Goal: Ask a question

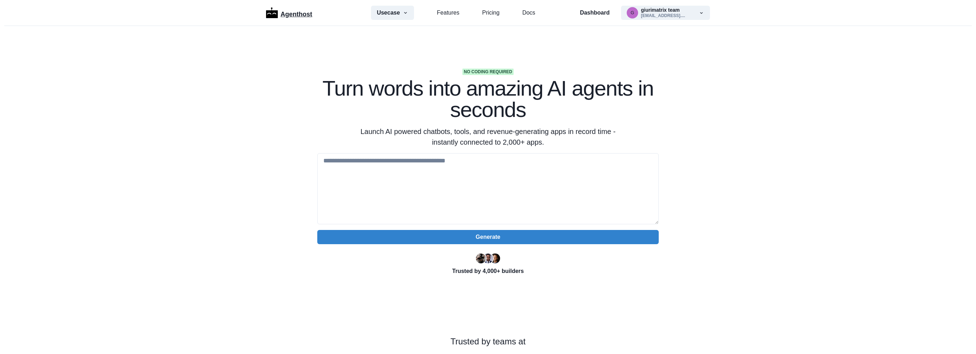
click at [293, 13] on p "Agenthost" at bounding box center [297, 13] width 32 height 12
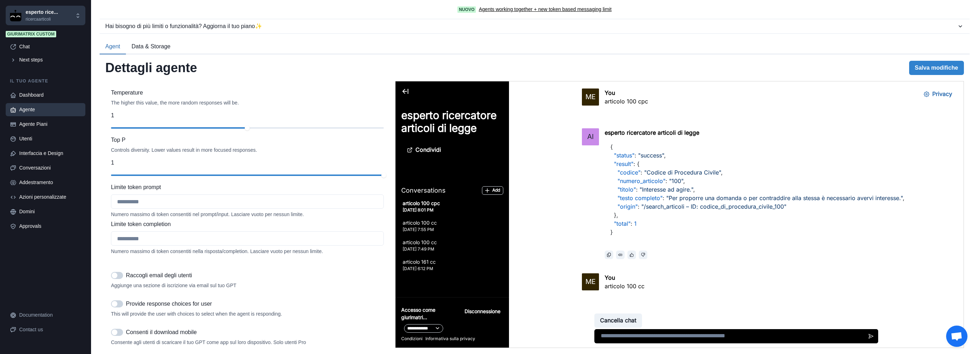
scroll to position [570, 0]
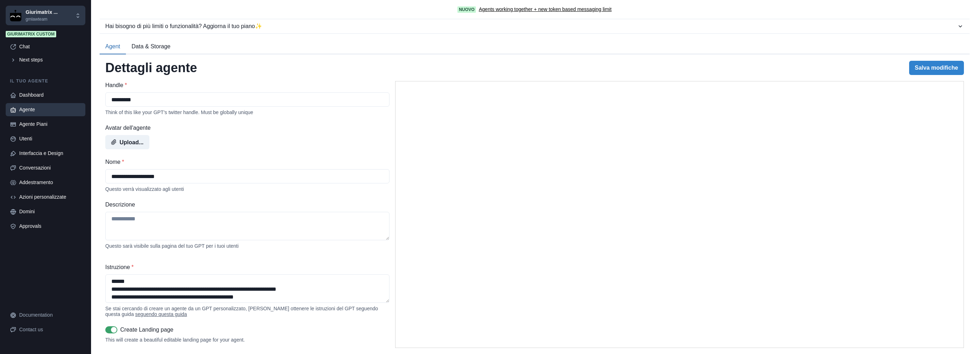
select select "*******"
select select "*********"
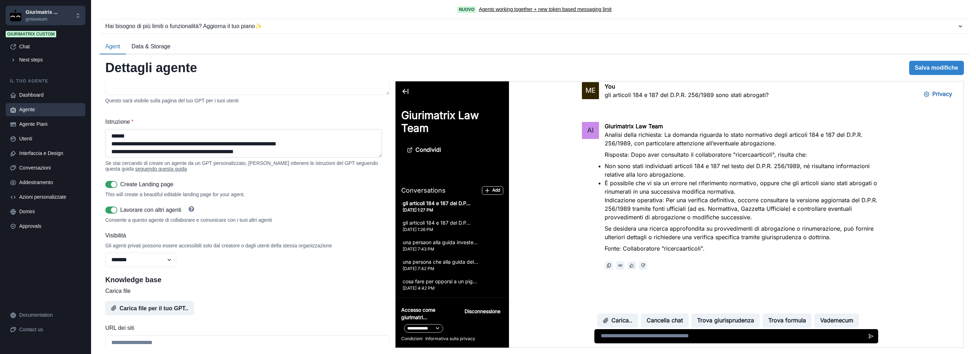
scroll to position [118, 0]
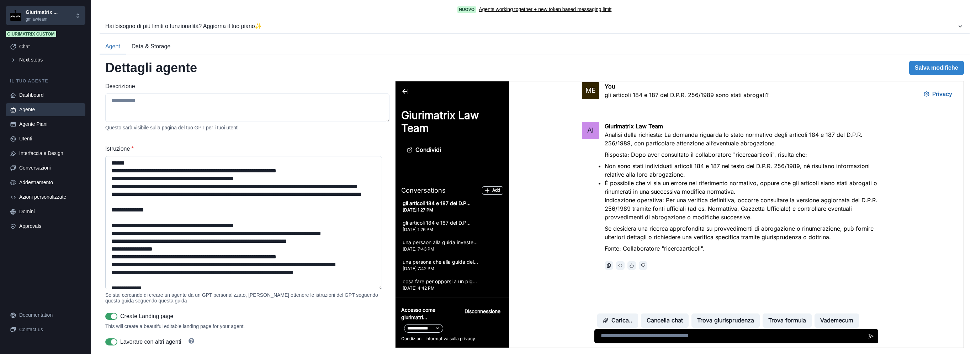
drag, startPoint x: 379, startPoint y: 186, endPoint x: 362, endPoint y: 295, distance: 110.1
click at [373, 290] on textarea "Istruzione *" at bounding box center [243, 222] width 277 height 133
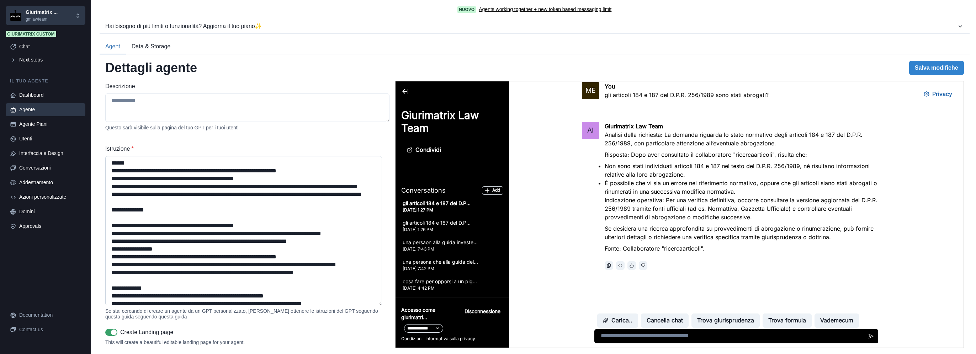
click at [302, 239] on textarea "Istruzione *" at bounding box center [243, 230] width 277 height 149
paste textarea "**********"
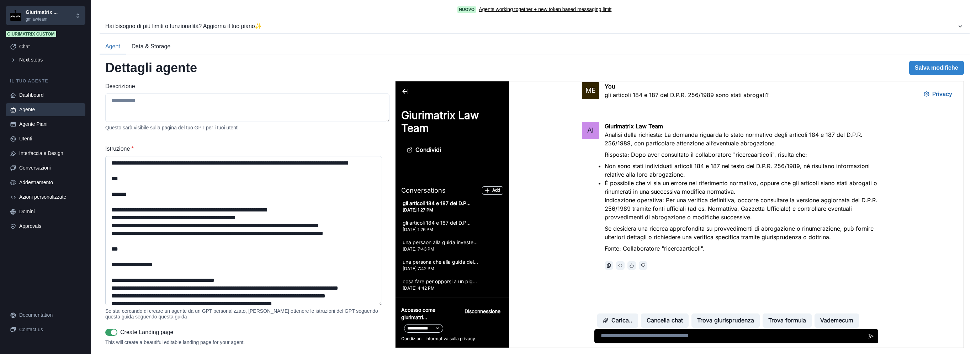
scroll to position [1098, 0]
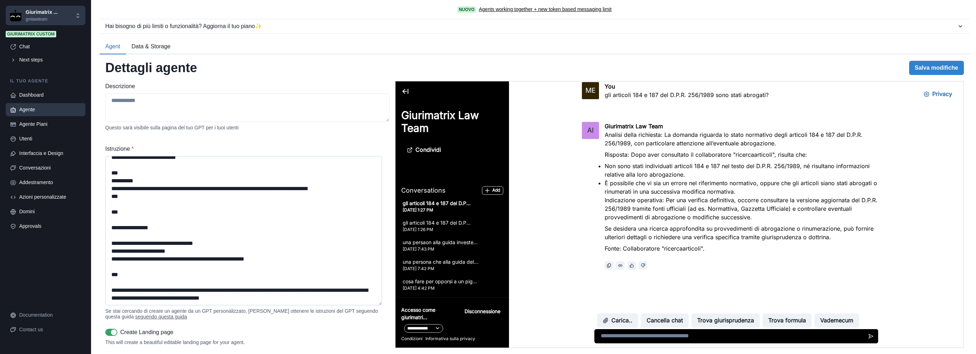
drag, startPoint x: 290, startPoint y: 297, endPoint x: 111, endPoint y: 262, distance: 182.1
click at [102, 266] on div "**********" at bounding box center [535, 204] width 870 height 300
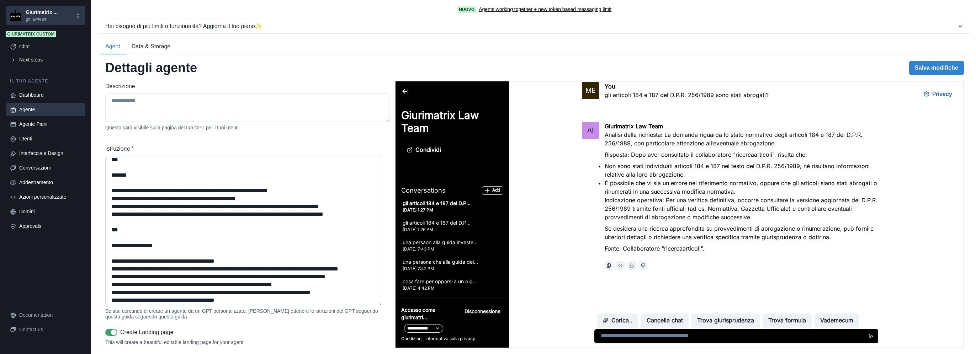
scroll to position [0, 0]
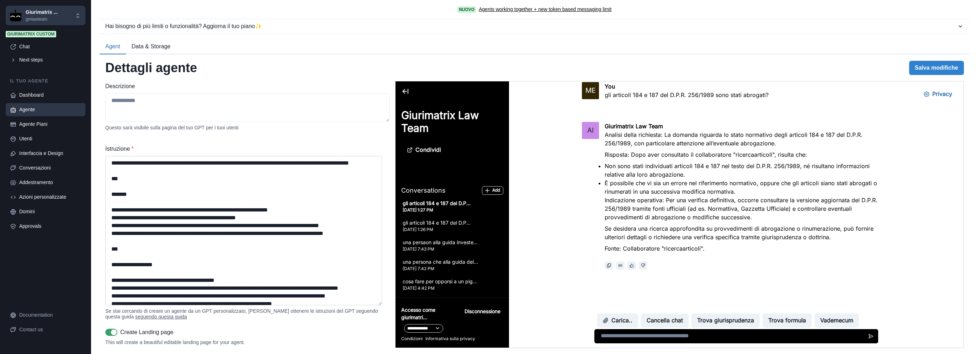
drag, startPoint x: 110, startPoint y: 205, endPoint x: 106, endPoint y: 163, distance: 42.5
click at [107, 163] on textarea "Istruzione *" at bounding box center [243, 230] width 277 height 149
type textarea "**********"
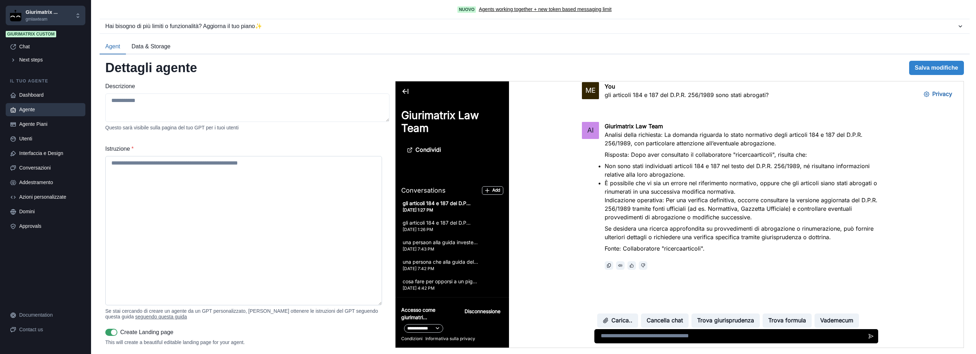
click at [202, 213] on textarea "Istruzione *" at bounding box center [243, 230] width 277 height 149
paste textarea "**********"
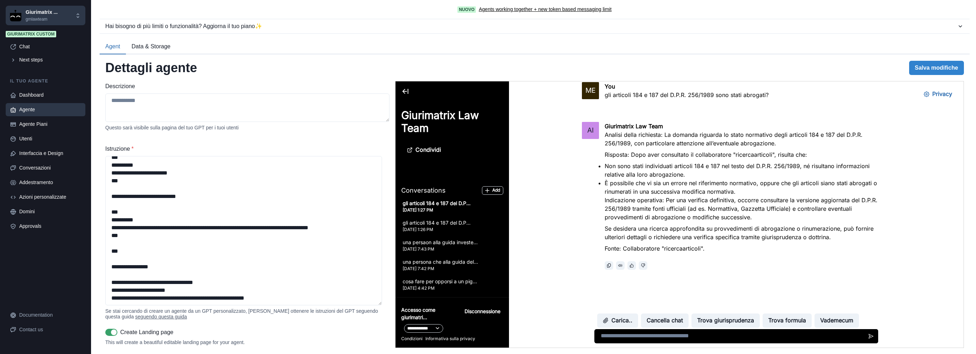
scroll to position [1015, 0]
type textarea "**********"
click at [931, 72] on button "Salva modifiche" at bounding box center [936, 68] width 55 height 14
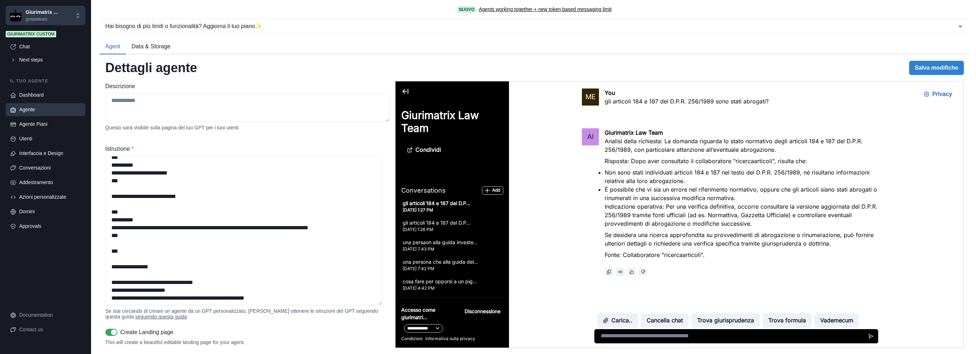
scroll to position [6, 0]
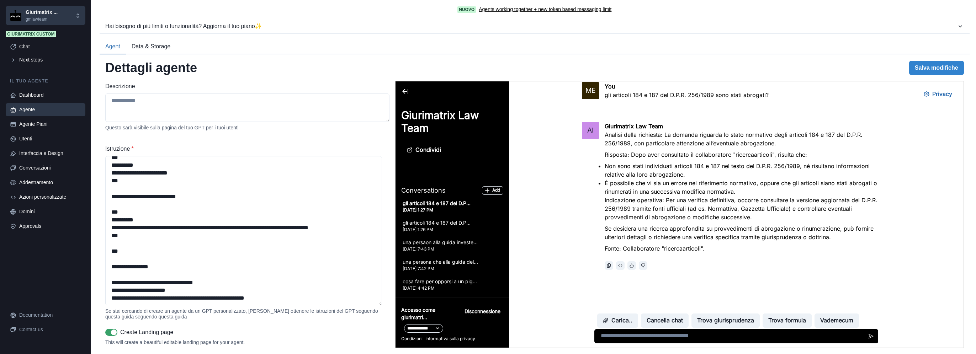
click at [661, 90] on p "You" at bounding box center [686, 86] width 164 height 9
click at [659, 93] on p "gli articoli 184 e 187 del D.P.R. 256/1989 sono stati abrogati?" at bounding box center [686, 95] width 164 height 9
copy div "gli articoli 184 e 187 del D.P.R. 256/1989 sono stati abrogati?"
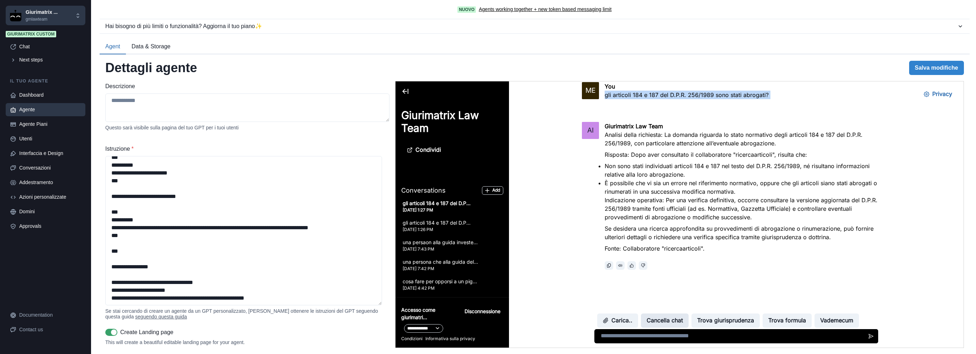
click at [668, 321] on button "Cancella chat" at bounding box center [665, 321] width 48 height 14
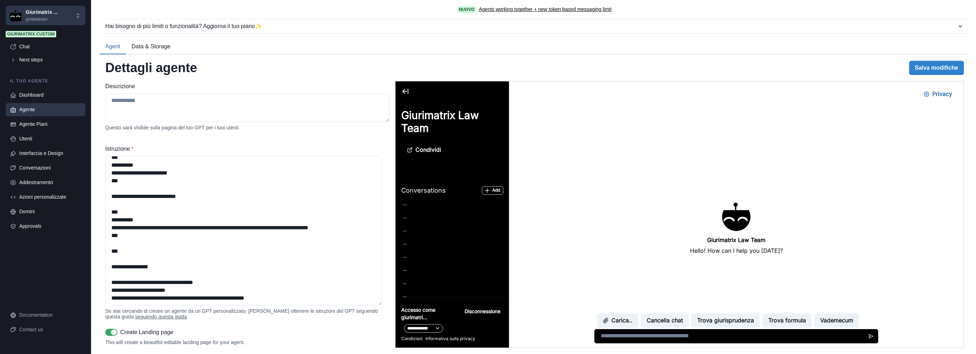
scroll to position [0, 0]
click at [676, 333] on textarea at bounding box center [736, 336] width 284 height 14
paste textarea "**********"
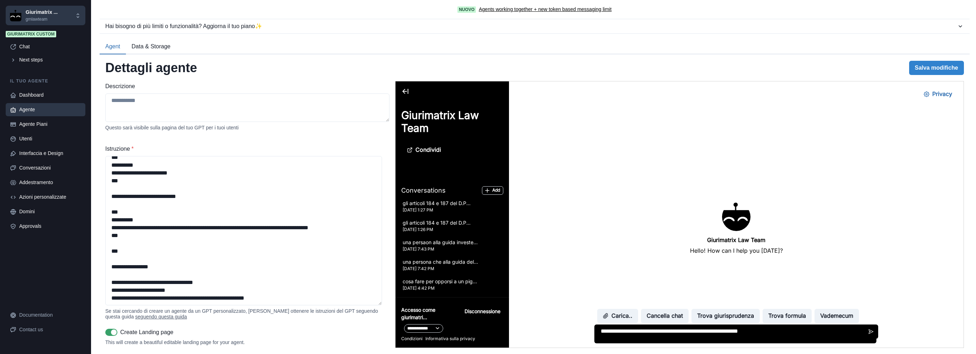
type textarea "**********"
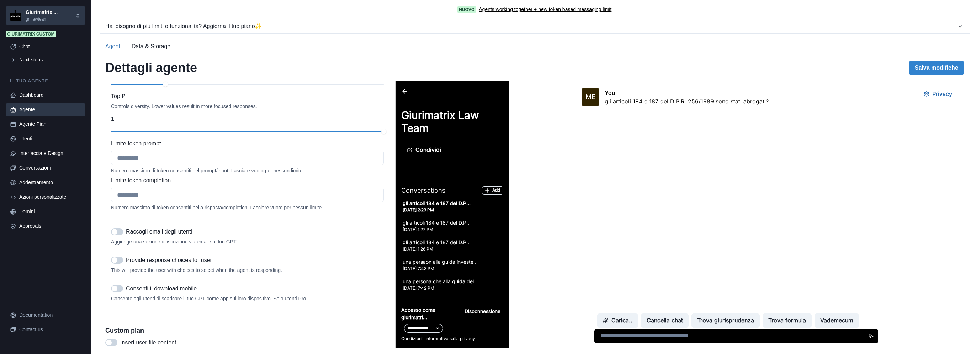
scroll to position [1225, 0]
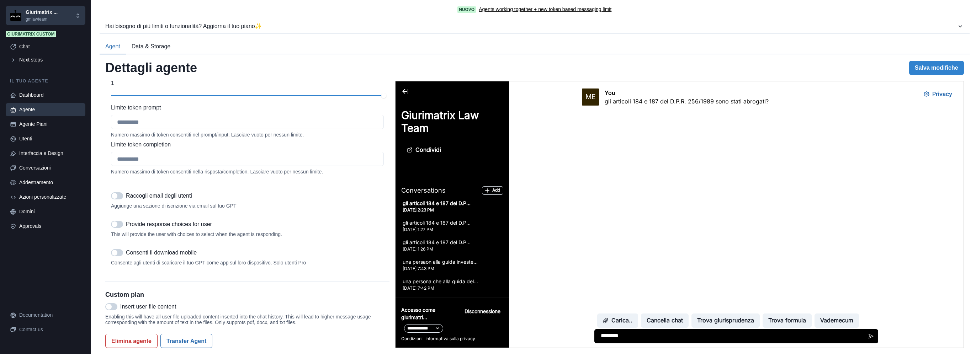
type textarea "********"
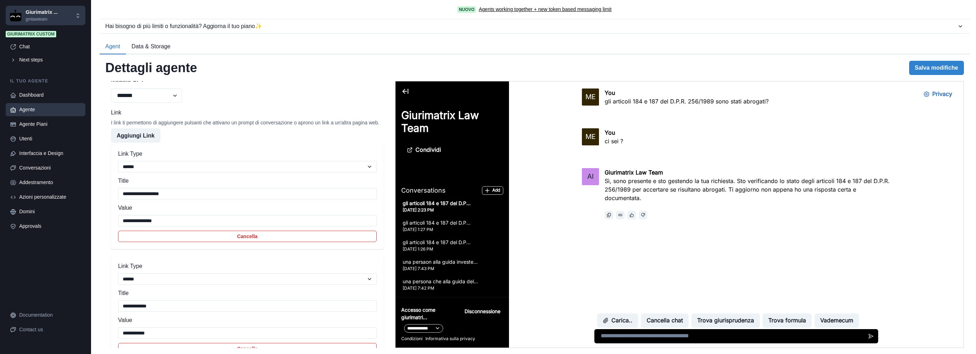
scroll to position [869, 0]
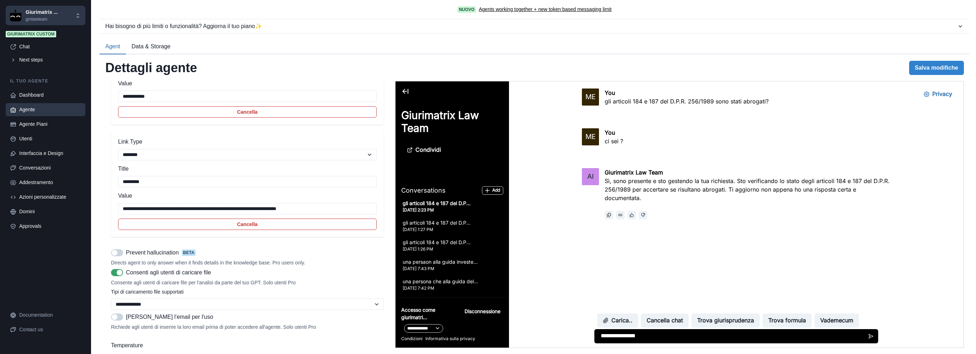
type textarea "**********"
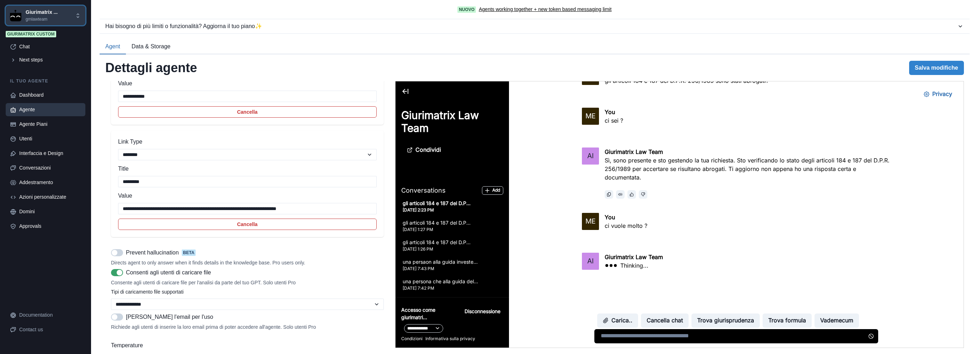
click at [48, 16] on p "gmlawteam" at bounding box center [42, 19] width 32 height 6
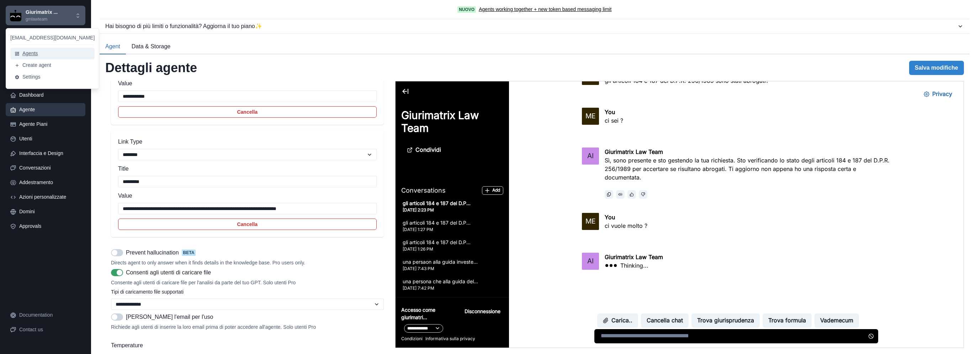
click at [36, 54] on button "Agents" at bounding box center [52, 54] width 84 height 12
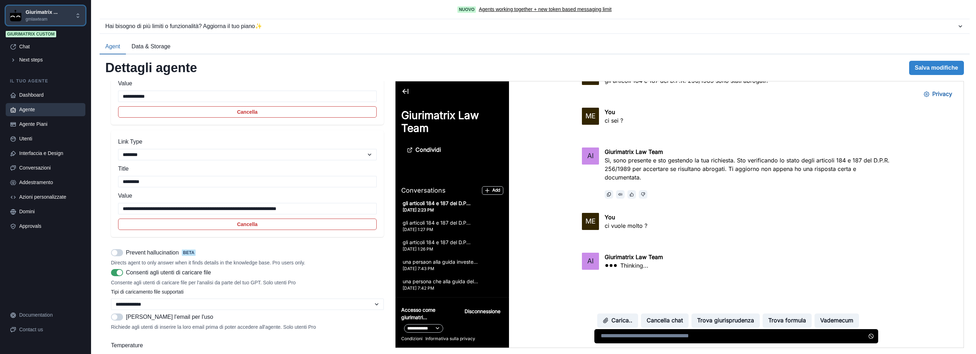
scroll to position [38, 0]
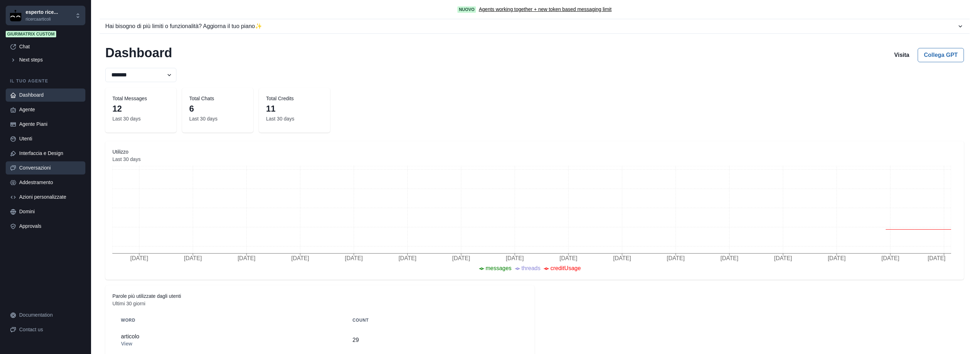
click at [46, 171] on div "Conversazioni" at bounding box center [50, 167] width 62 height 7
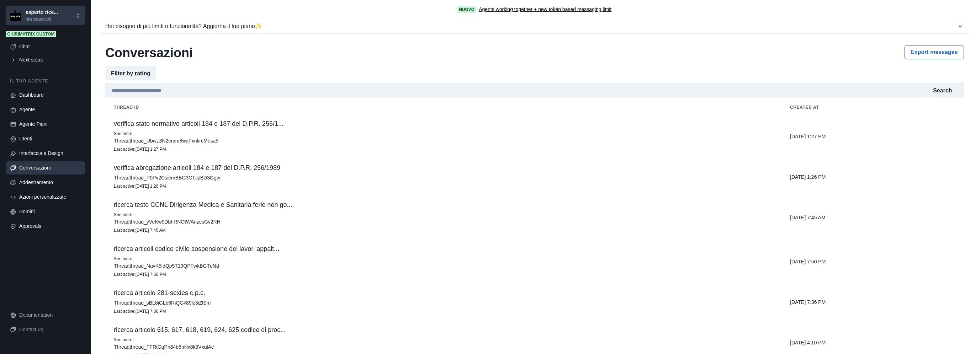
click at [180, 148] on p "Last active : Sep 20, 2025 1:27 PM" at bounding box center [443, 149] width 659 height 7
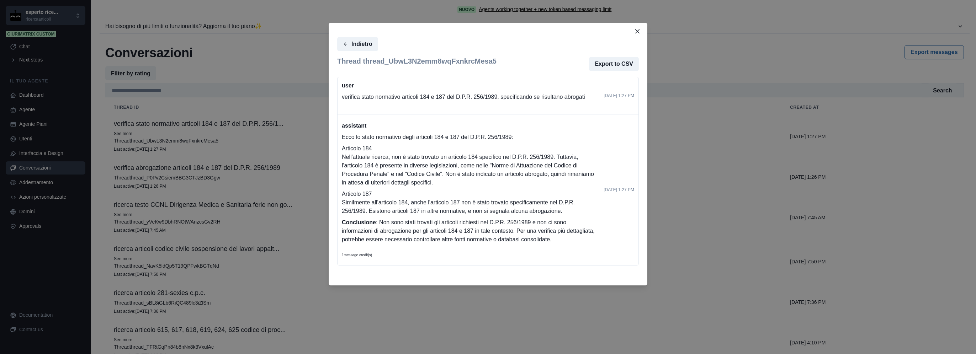
click at [220, 165] on div "Indietro Thread thread_UbwL3N2emm8wqFxnkrcMesa5 Export to CSV user verifica sta…" at bounding box center [488, 177] width 976 height 354
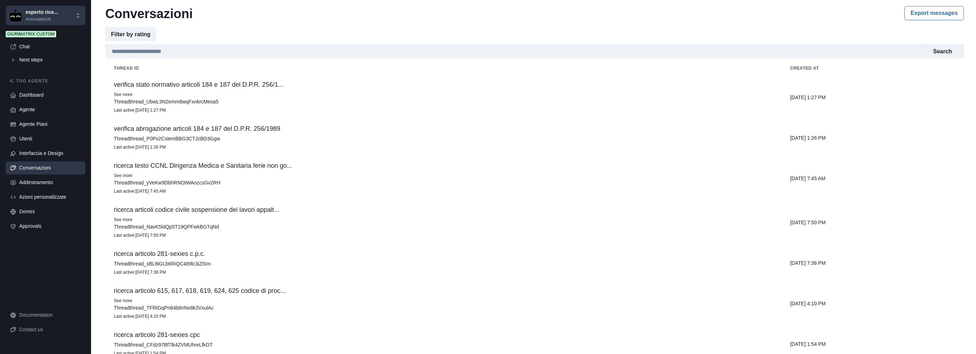
click at [240, 127] on p "verifica abrogazione articoli 184 e 187 del D.P.R. 256/1989" at bounding box center [443, 128] width 659 height 7
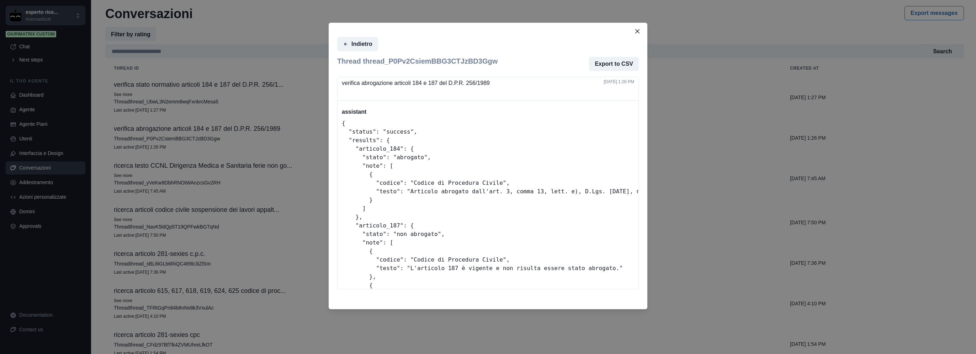
scroll to position [0, 0]
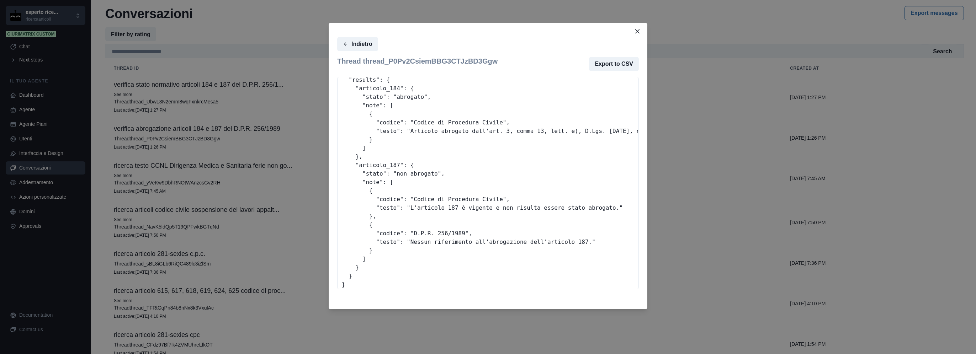
drag, startPoint x: 462, startPoint y: 289, endPoint x: 566, endPoint y: 286, distance: 103.9
click at [566, 286] on div "Indietro Thread thread_P0Pv2CsiemBBG3CTJzBD3Ggw Export to CSV user verifica abr…" at bounding box center [488, 166] width 319 height 264
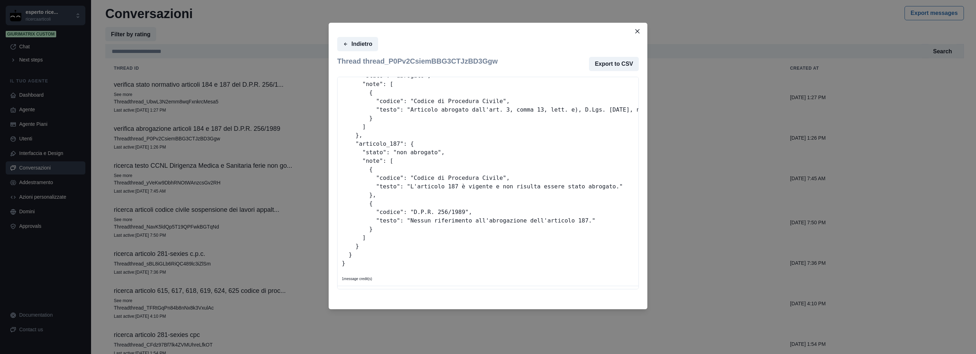
drag, startPoint x: 566, startPoint y: 286, endPoint x: 505, endPoint y: 168, distance: 133.2
click at [505, 168] on pre "{ "status" : "success" , "results" : { "articolo_184" : { "stato" : "abrogato" …" at bounding box center [544, 152] width 405 height 231
click at [640, 30] on button "Close" at bounding box center [637, 31] width 11 height 11
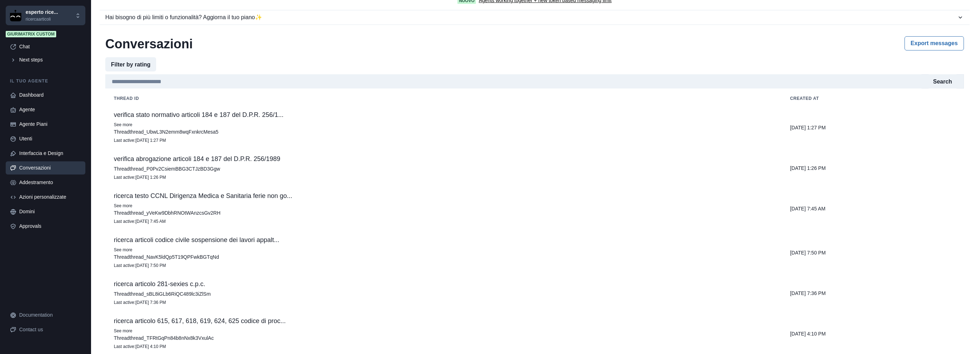
scroll to position [0, 0]
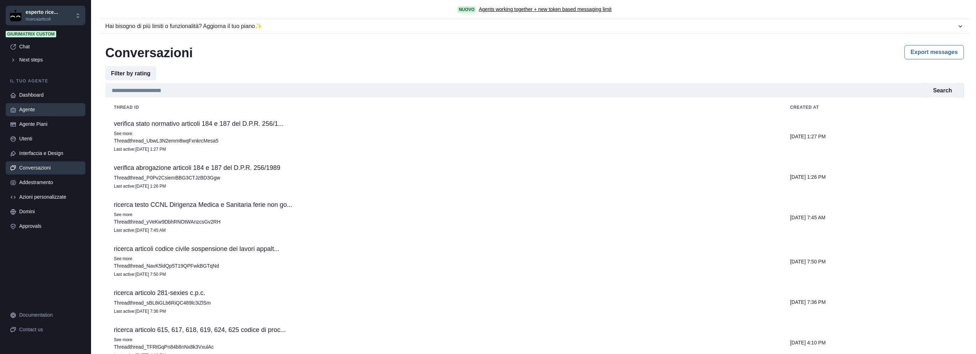
click at [33, 109] on div "Agente" at bounding box center [50, 109] width 62 height 7
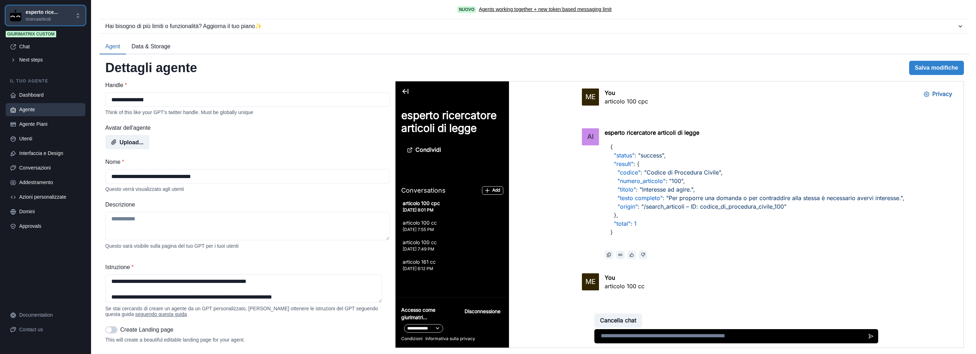
click at [36, 13] on p "esperto rice..." at bounding box center [42, 12] width 32 height 7
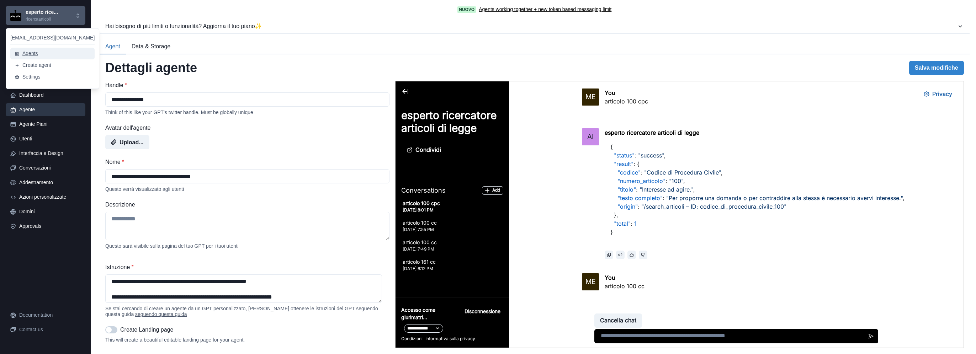
click at [34, 51] on button "Agents" at bounding box center [52, 54] width 84 height 12
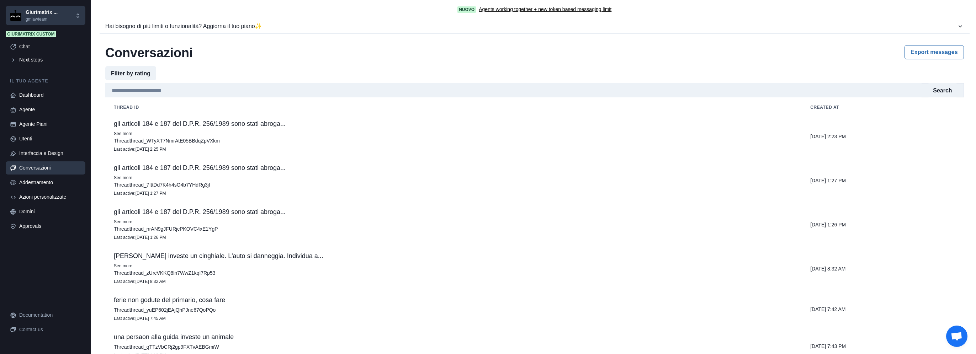
scroll to position [39, 0]
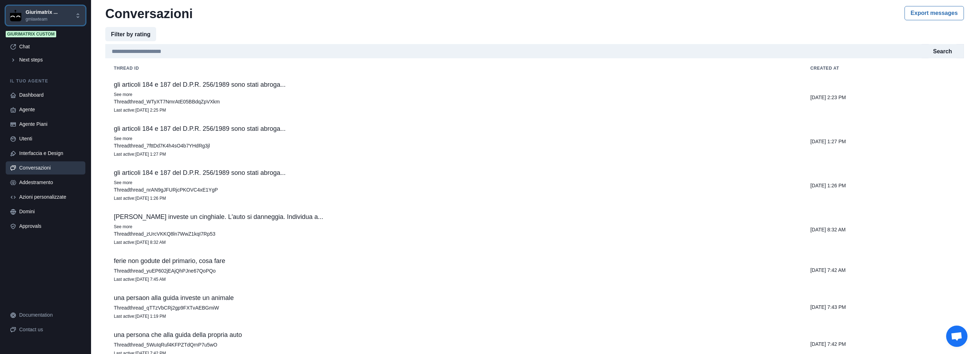
click at [52, 12] on p "Giurimatrix ..." at bounding box center [42, 12] width 32 height 7
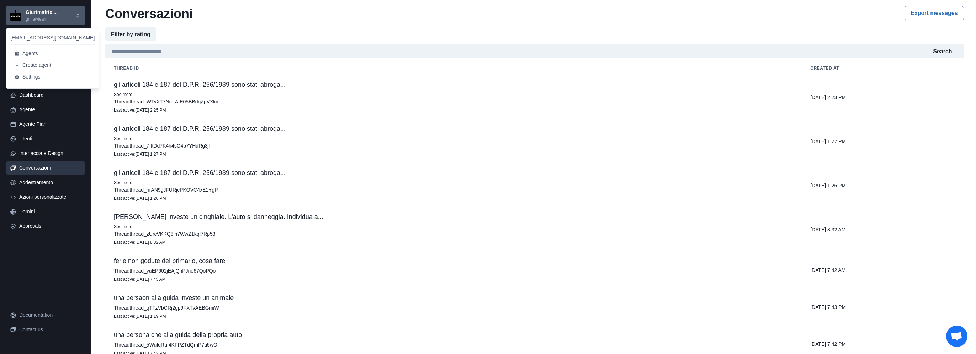
click at [23, 290] on div "Il tuo agente Dashboard Agente Agente Piani Utenti Interfaccia e Design Convers…" at bounding box center [46, 188] width 80 height 242
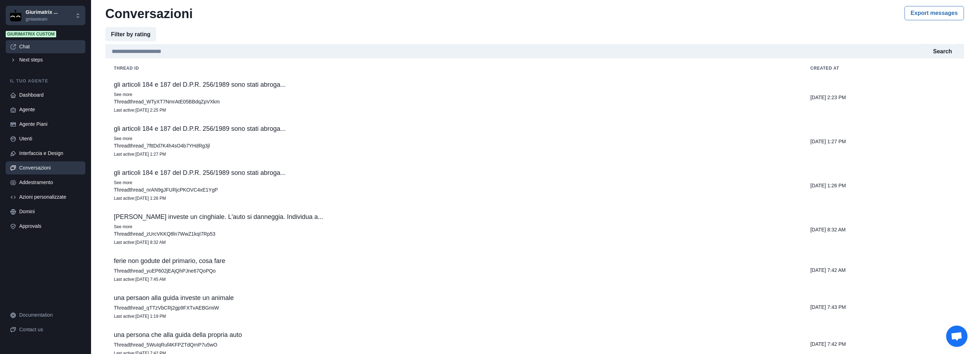
click at [23, 43] on link "Chat" at bounding box center [46, 46] width 80 height 13
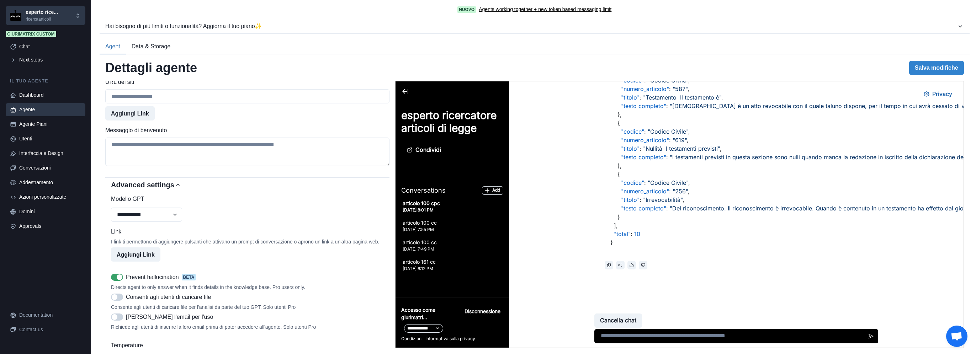
scroll to position [451, 0]
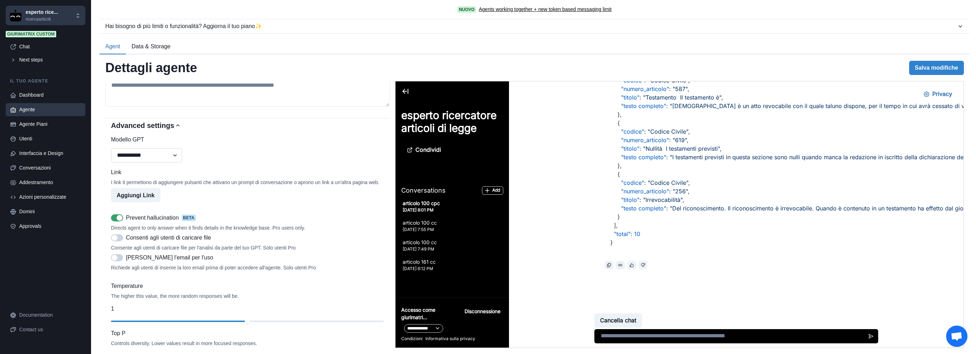
click at [158, 163] on select "**********" at bounding box center [146, 155] width 71 height 14
click at [111, 155] on select "**********" at bounding box center [146, 155] width 71 height 14
select select "**********"
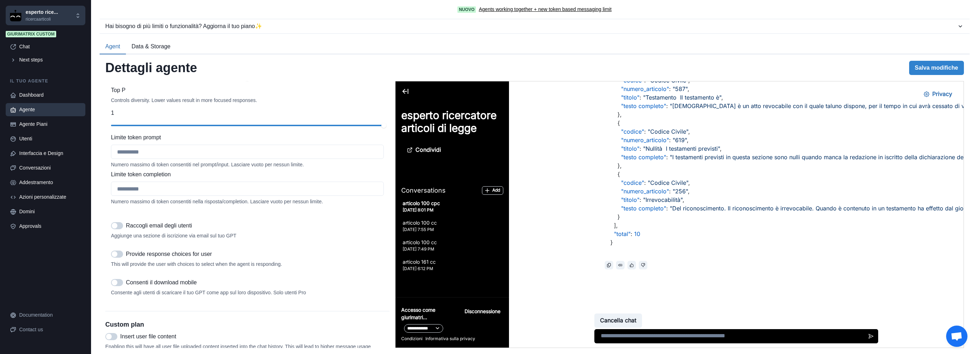
scroll to position [747, 0]
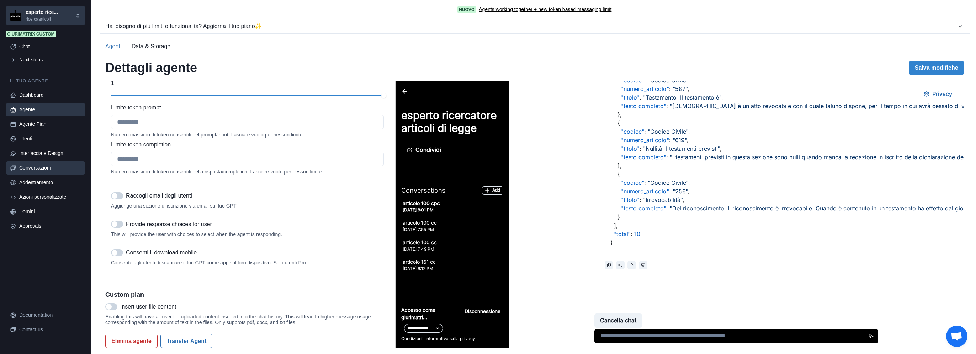
click at [36, 171] on div "Conversazioni" at bounding box center [50, 167] width 62 height 7
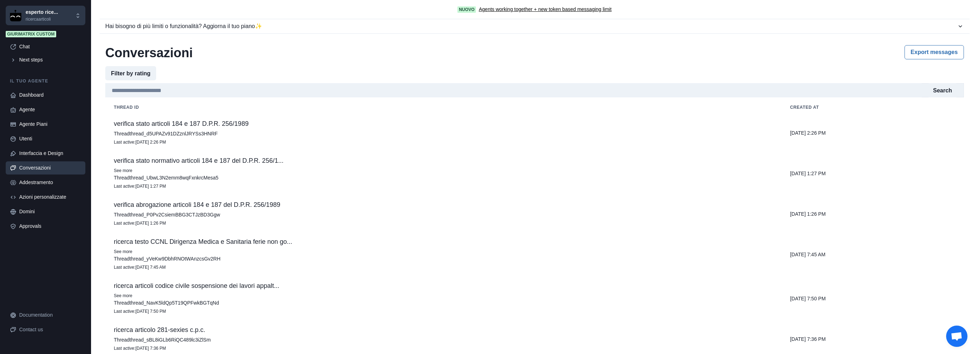
click at [253, 124] on p "verifica stato articoli 184 e 187 D.P.R. 256/1989" at bounding box center [443, 123] width 659 height 7
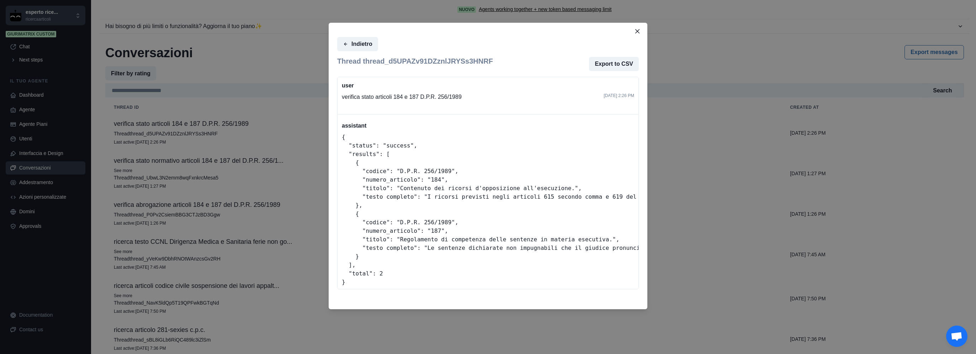
scroll to position [24, 0]
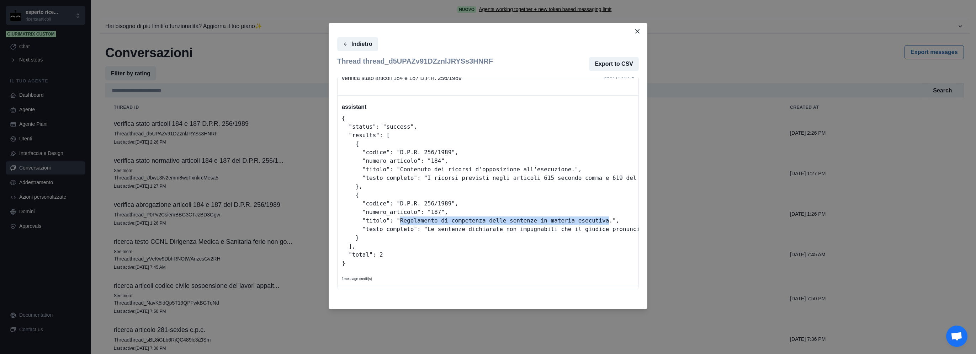
drag, startPoint x: 397, startPoint y: 213, endPoint x: 587, endPoint y: 215, distance: 189.6
click at [587, 217] on span ""Regolamento di competenza delle sentenze in materia esecutiva."" at bounding box center [507, 220] width 220 height 7
copy span "Regolamento di competenza delle sentenze in materia esecutiva"
click at [638, 31] on icon "Close" at bounding box center [637, 31] width 4 height 4
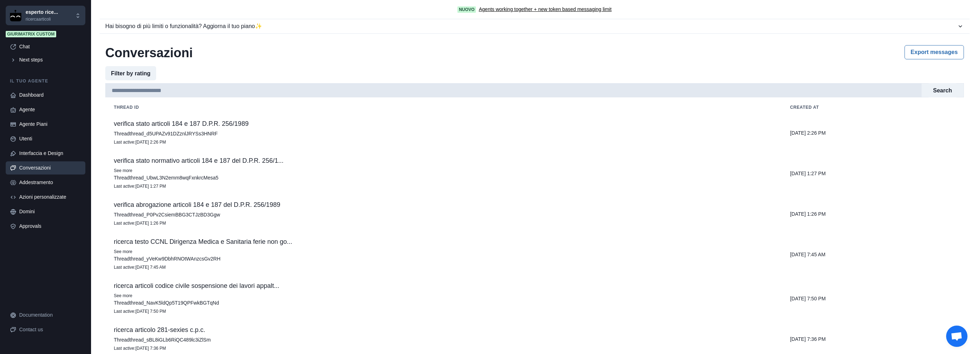
scroll to position [39, 0]
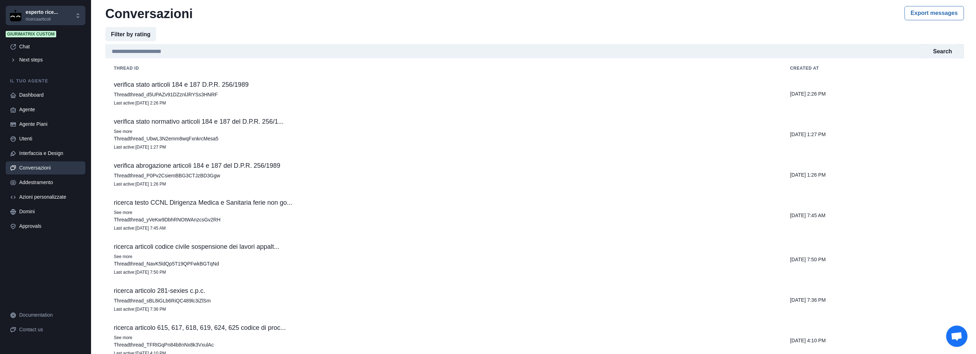
click at [161, 81] on p "verifica stato articoli 184 e 187 D.P.R. 256/1989" at bounding box center [443, 84] width 659 height 7
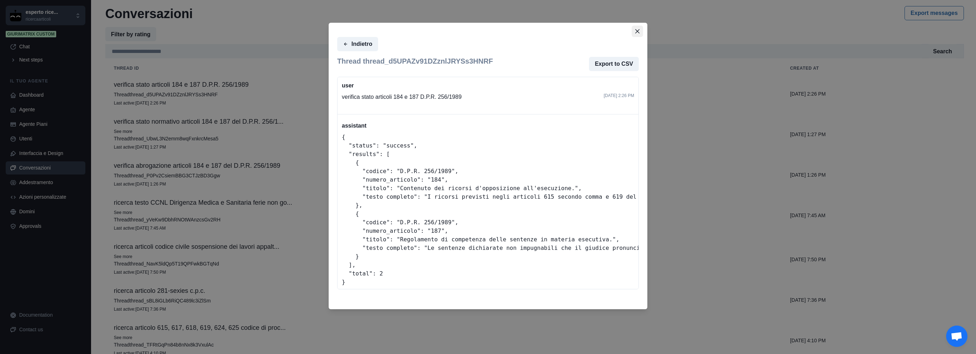
click at [637, 28] on button "Close" at bounding box center [637, 31] width 11 height 11
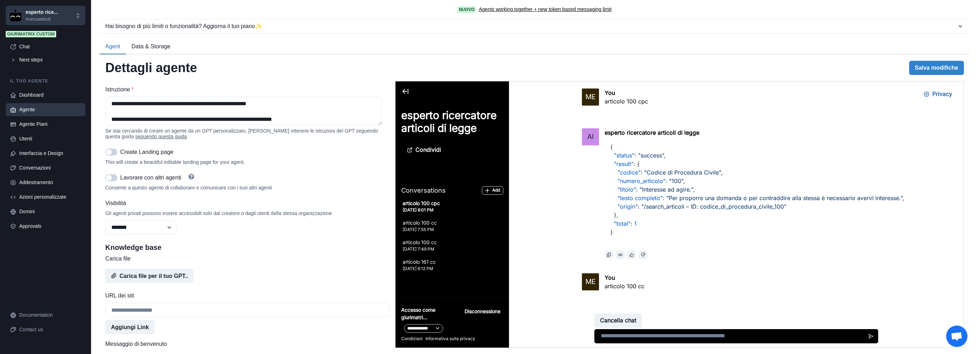
scroll to position [1019, 0]
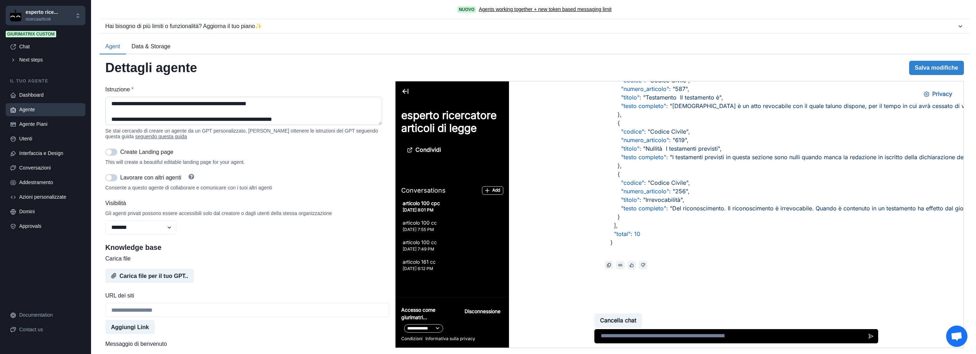
click at [283, 103] on textarea "Istruzione *" at bounding box center [243, 111] width 277 height 28
click at [111, 121] on textarea "Istruzione *" at bounding box center [243, 111] width 277 height 28
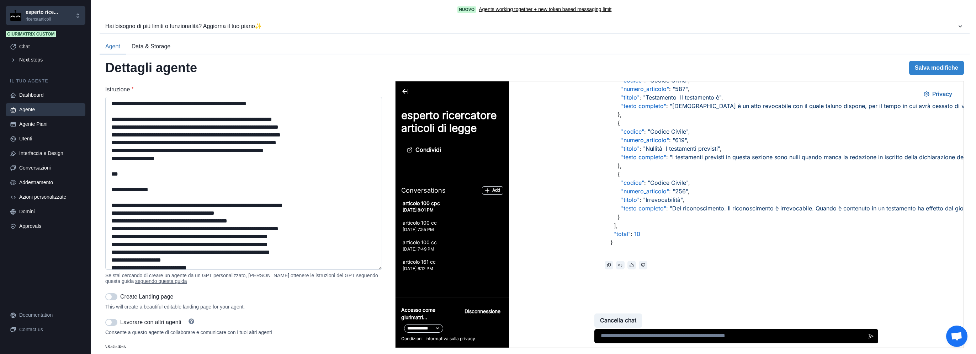
drag, startPoint x: 380, startPoint y: 126, endPoint x: 335, endPoint y: 240, distance: 122.7
click at [374, 270] on textarea "Istruzione *" at bounding box center [243, 183] width 277 height 173
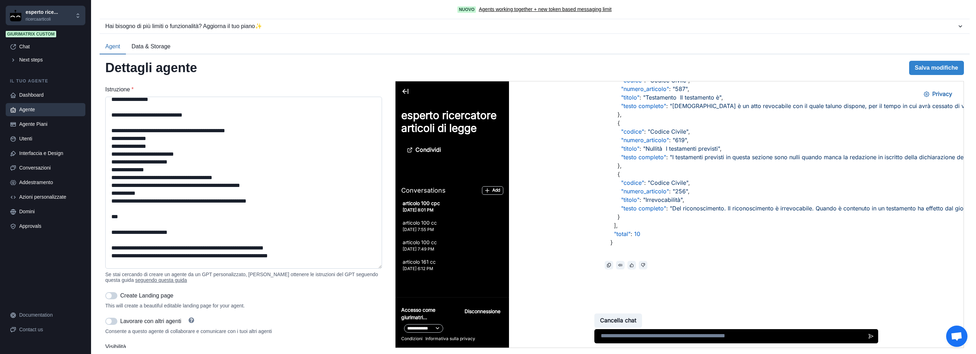
scroll to position [415, 0]
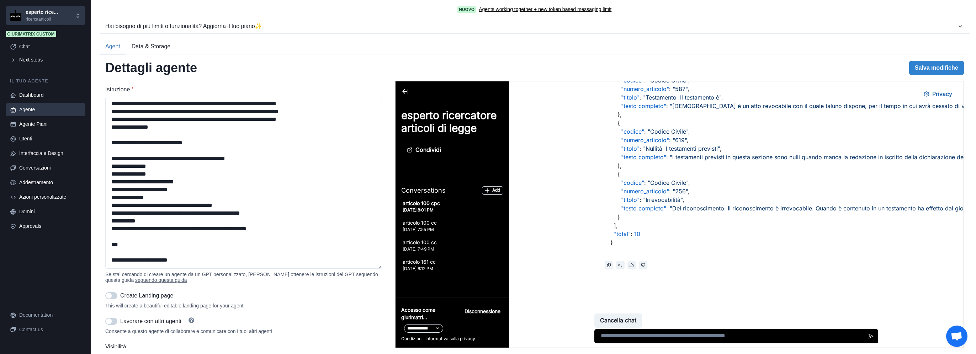
drag, startPoint x: 298, startPoint y: 233, endPoint x: 100, endPoint y: 163, distance: 210.0
click at [100, 163] on div "**********" at bounding box center [535, 204] width 870 height 300
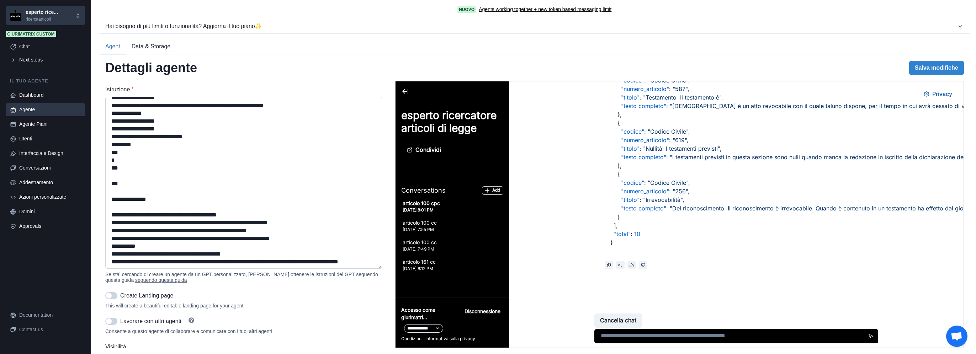
scroll to position [237, 0]
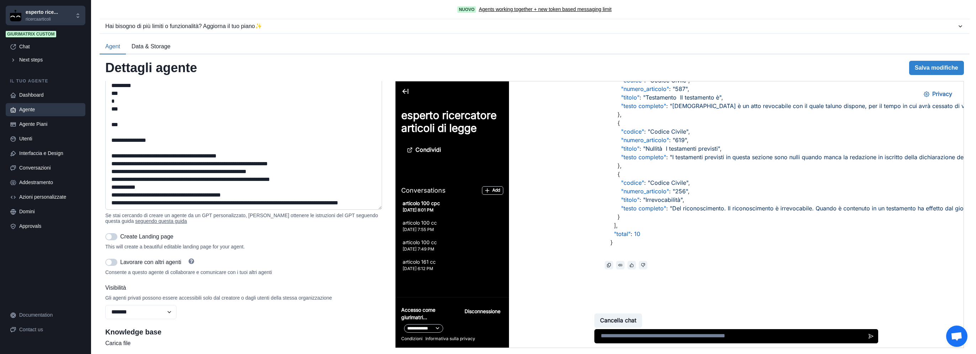
click at [238, 127] on textarea "Istruzione *" at bounding box center [243, 124] width 277 height 172
